Goal: Information Seeking & Learning: Learn about a topic

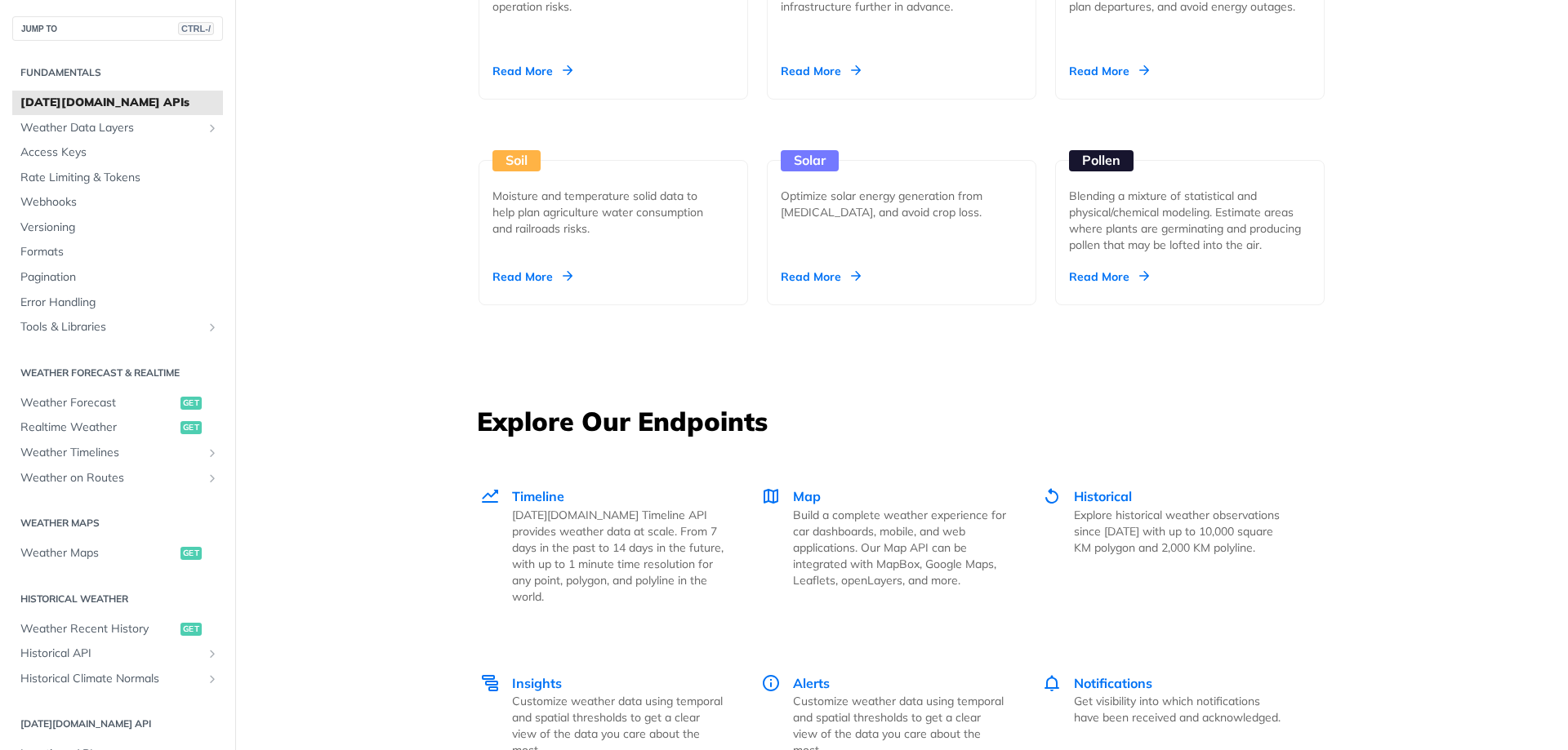
scroll to position [2123, 0]
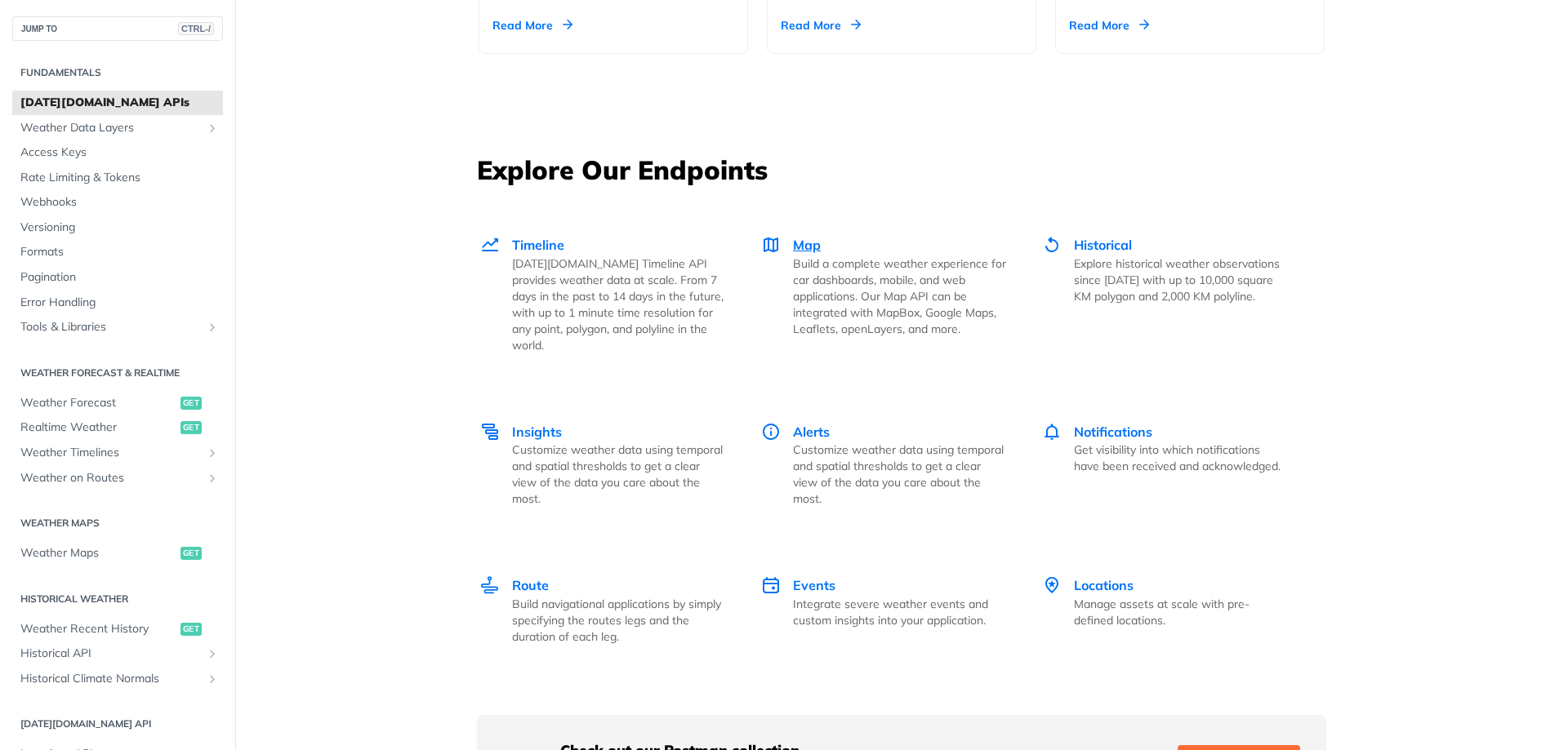
click at [802, 243] on span "Map" at bounding box center [807, 245] width 28 height 16
click at [551, 244] on span "Timeline" at bounding box center [538, 245] width 52 height 16
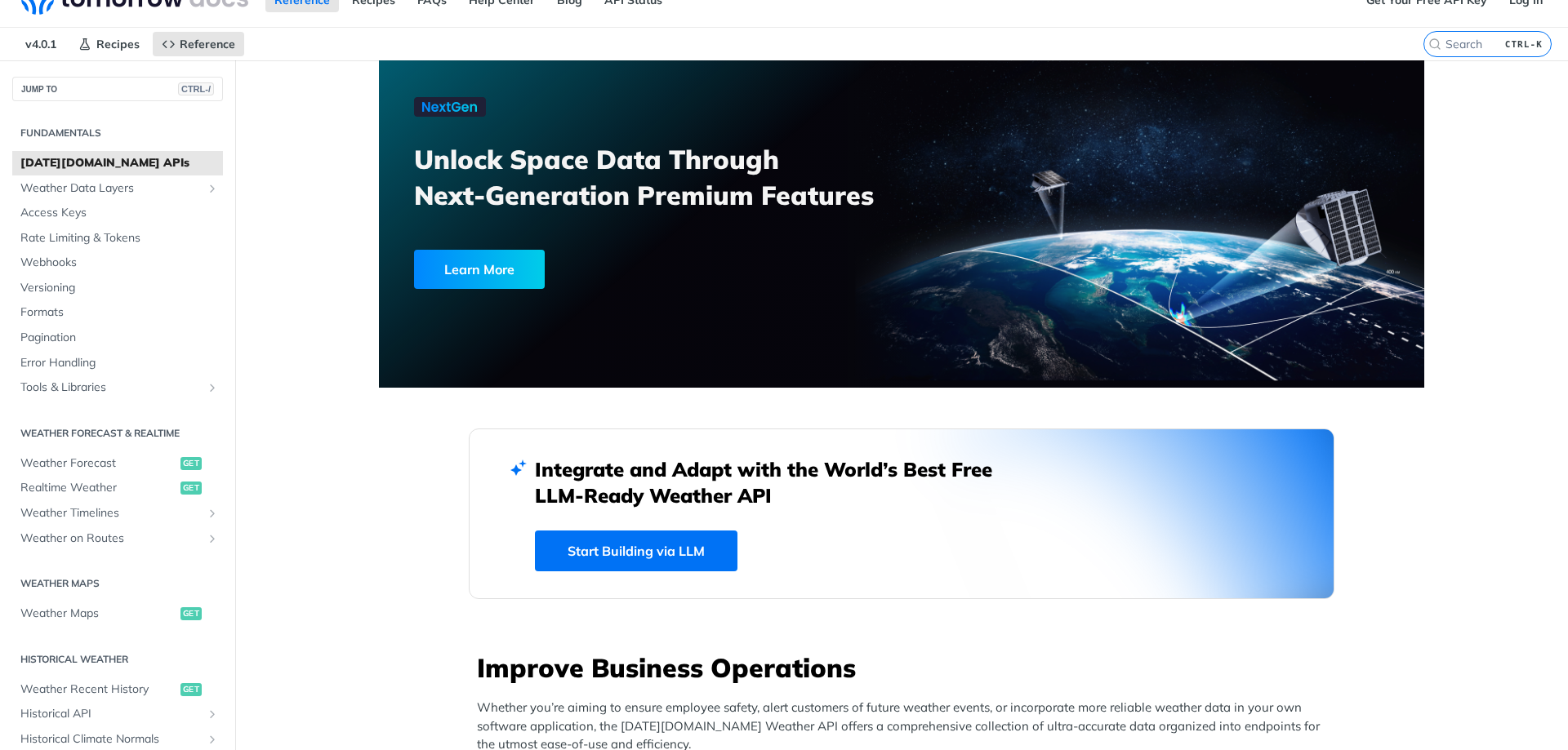
scroll to position [0, 0]
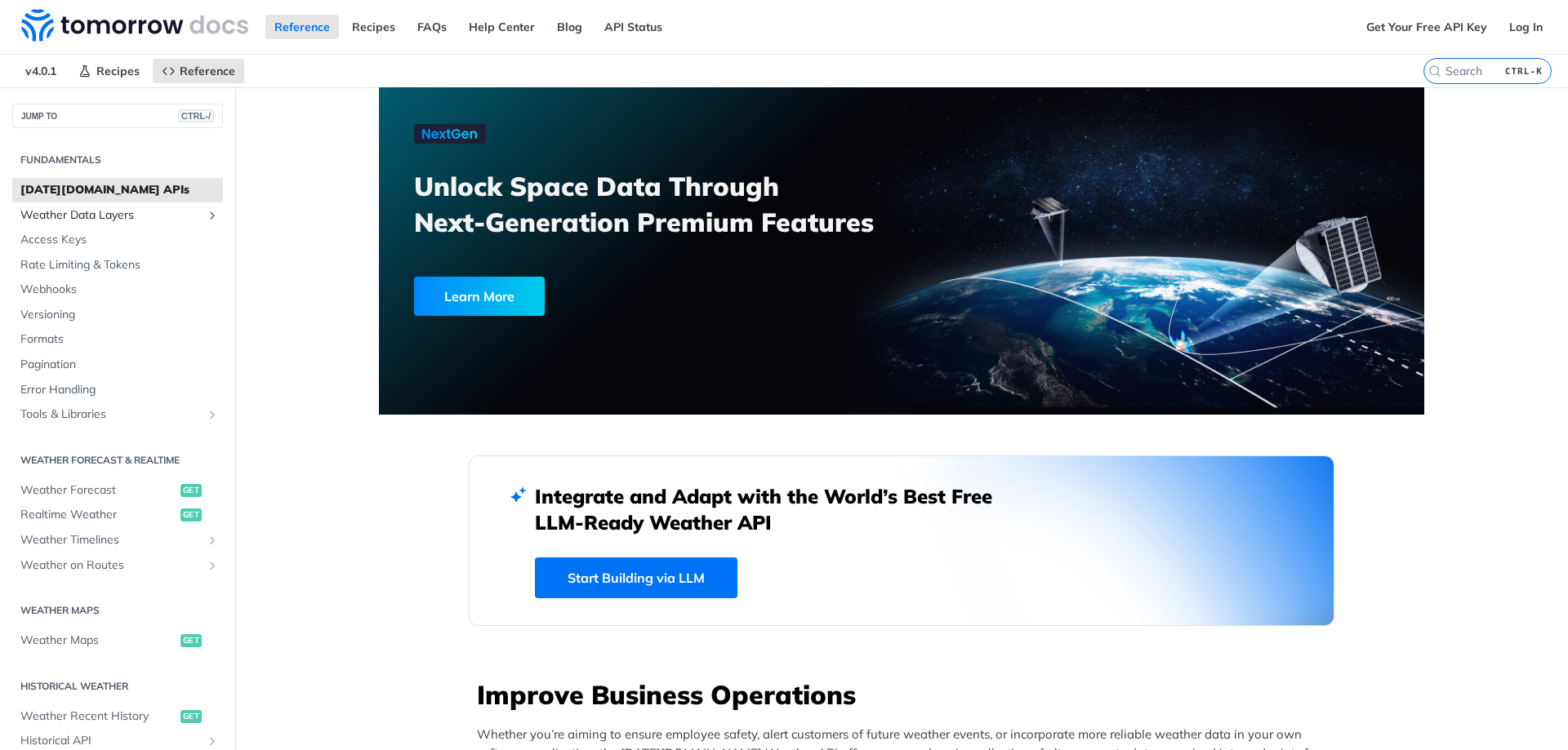
click at [108, 213] on span "Weather Data Layers" at bounding box center [111, 215] width 181 height 16
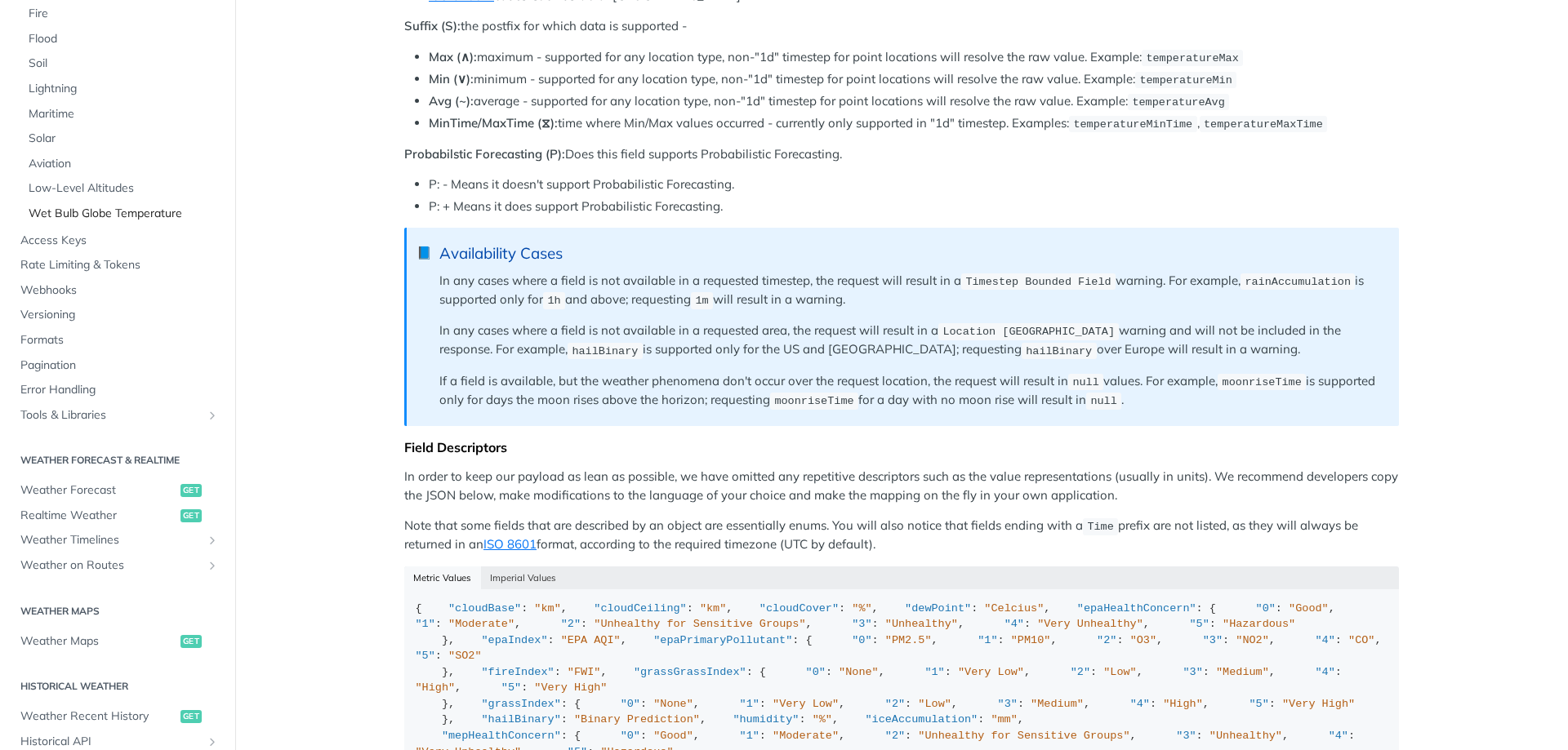
scroll to position [326, 0]
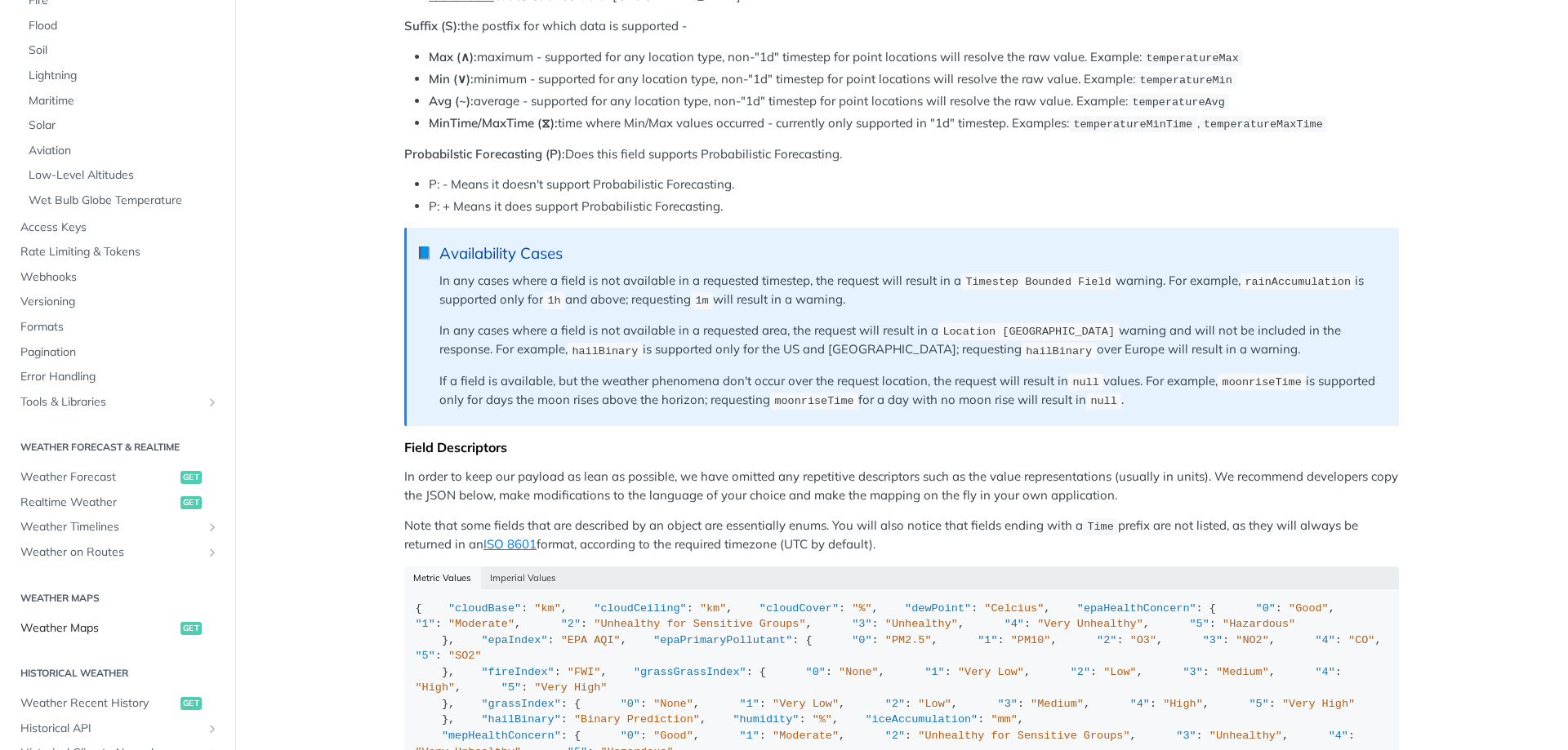
click at [68, 620] on span "Weather Maps" at bounding box center [98, 628] width 156 height 16
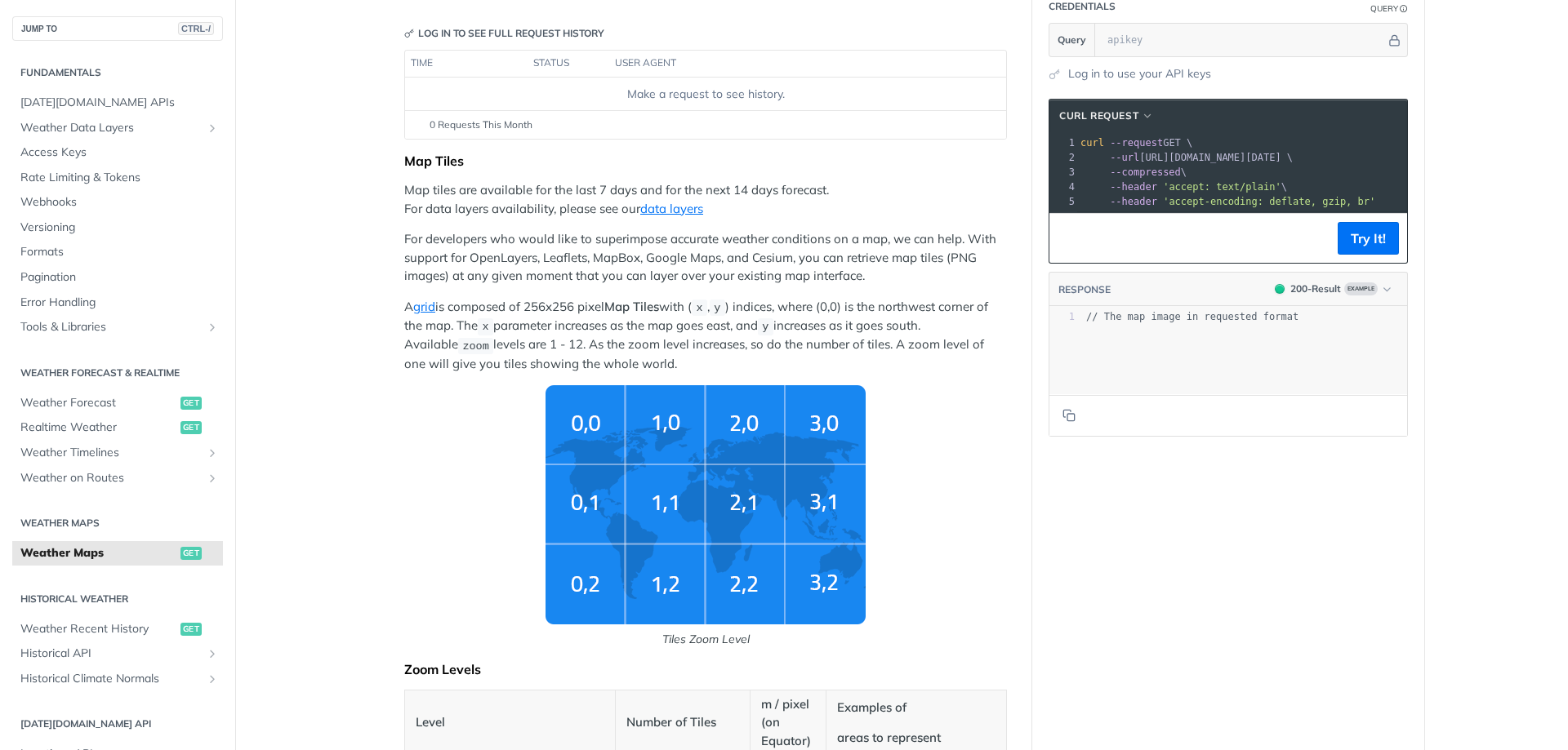
scroll to position [245, 0]
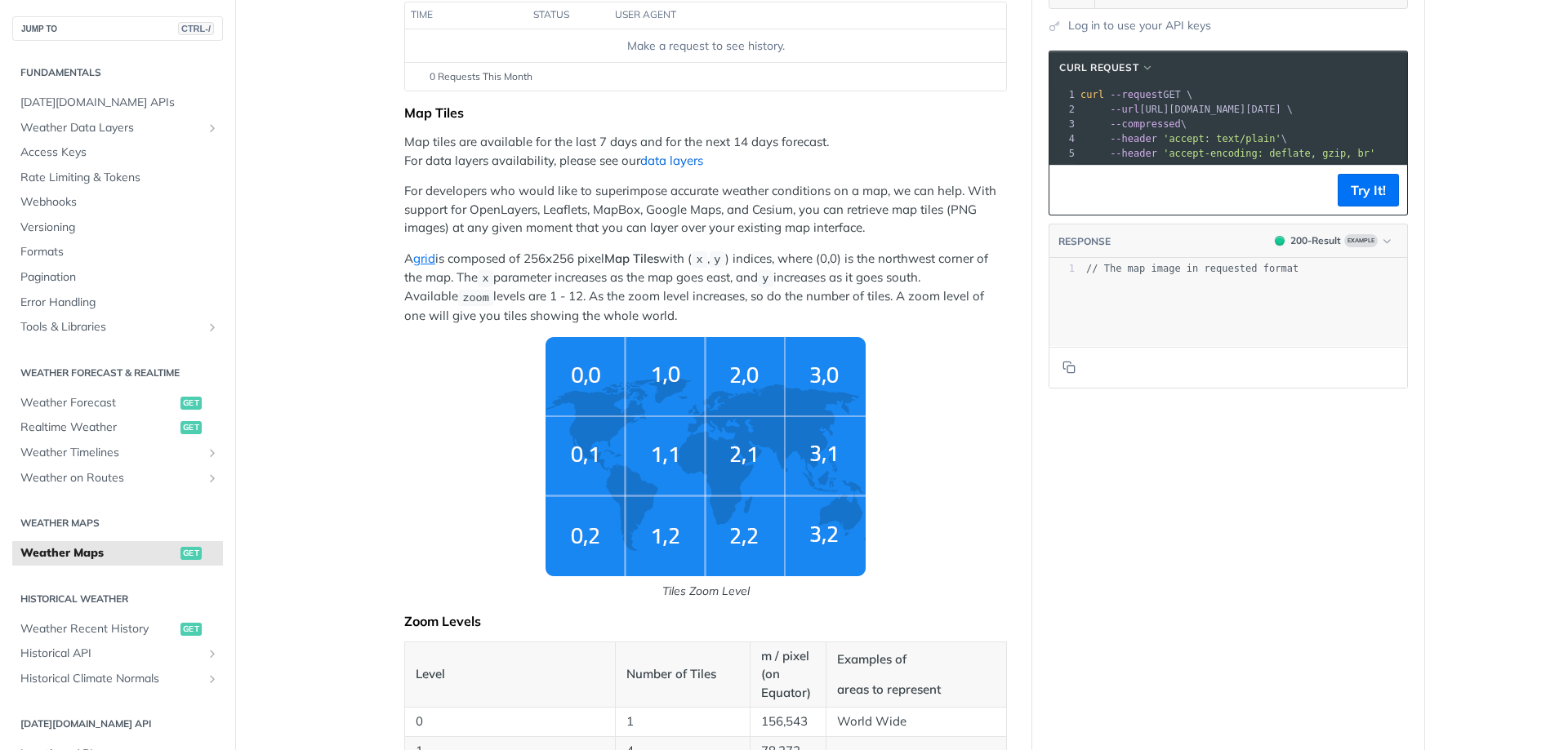
click at [685, 162] on link "data layers" at bounding box center [672, 160] width 63 height 15
